Goal: Browse casually

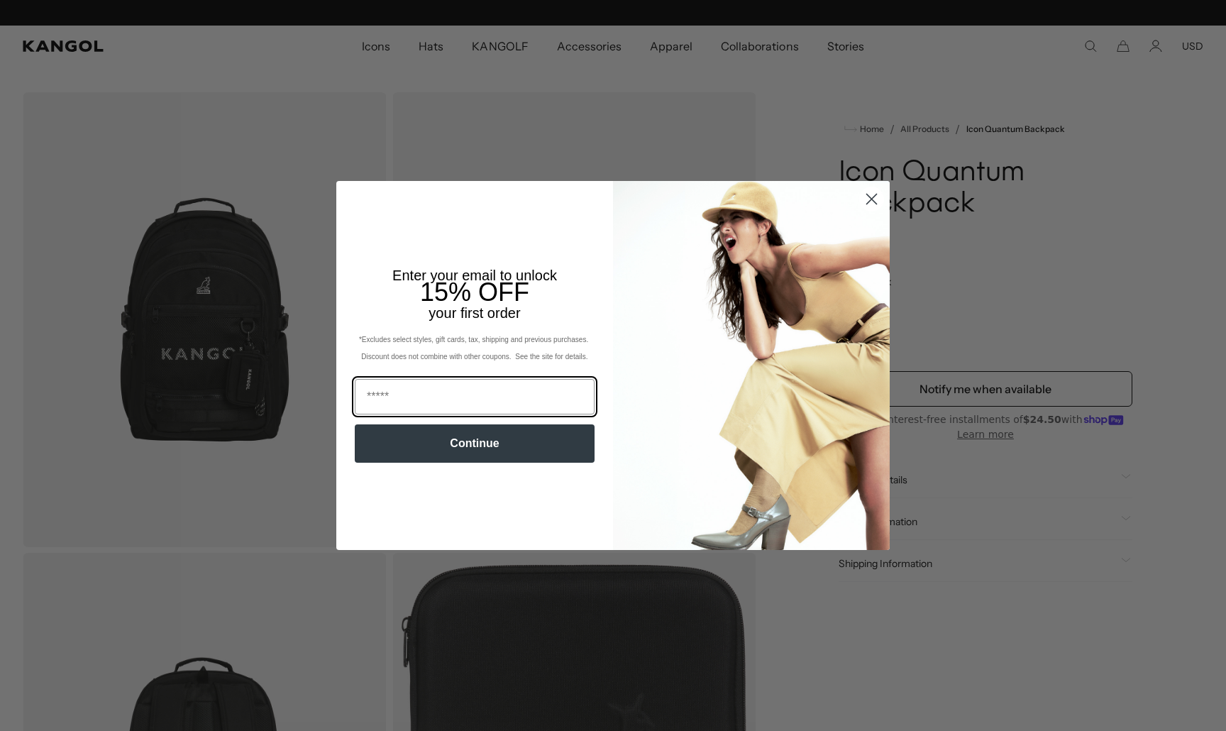
scroll to position [0, 292]
